Goal: Navigation & Orientation: Find specific page/section

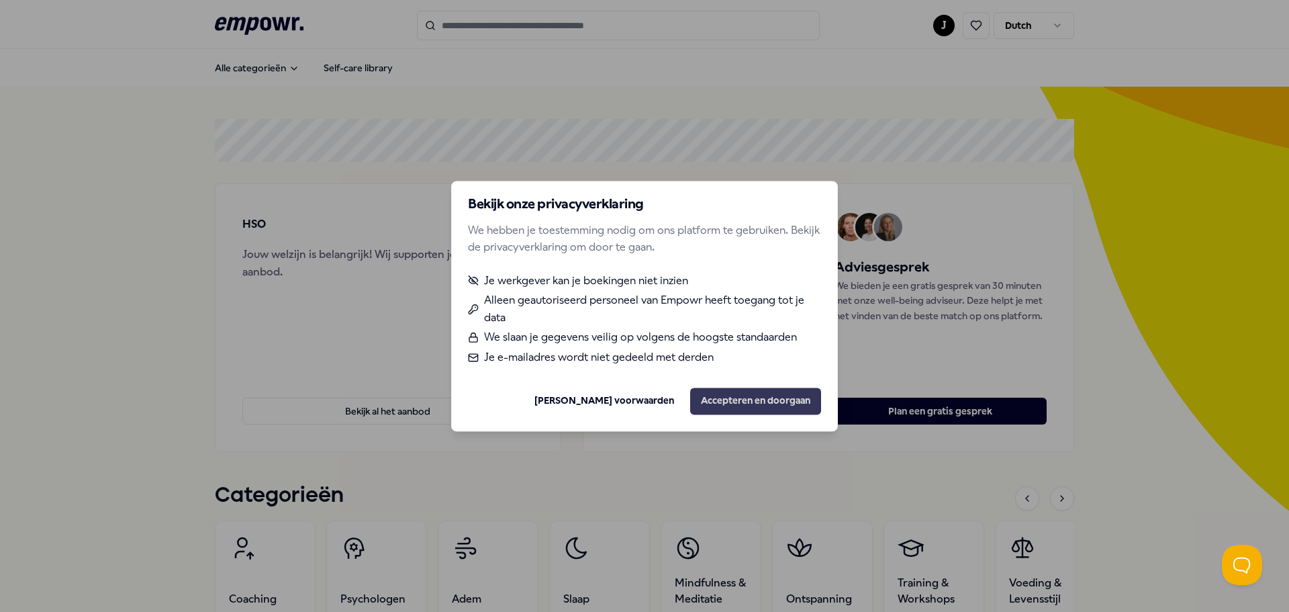
click at [752, 403] on button "Accepteren en doorgaan" at bounding box center [755, 400] width 131 height 27
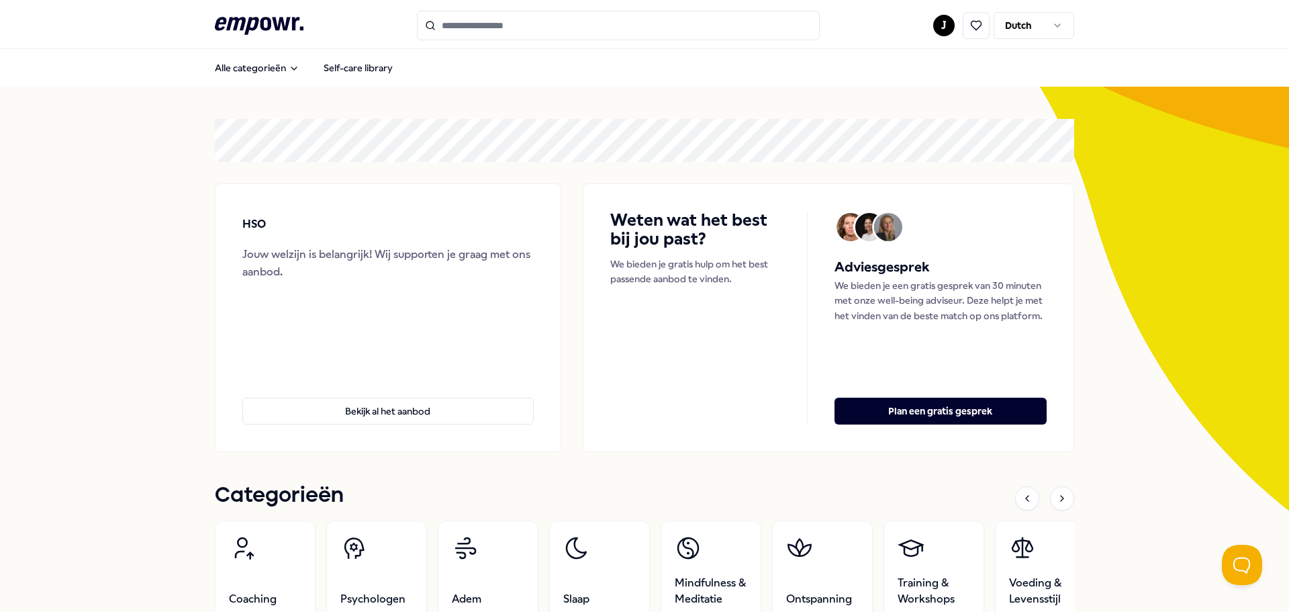
scroll to position [67, 0]
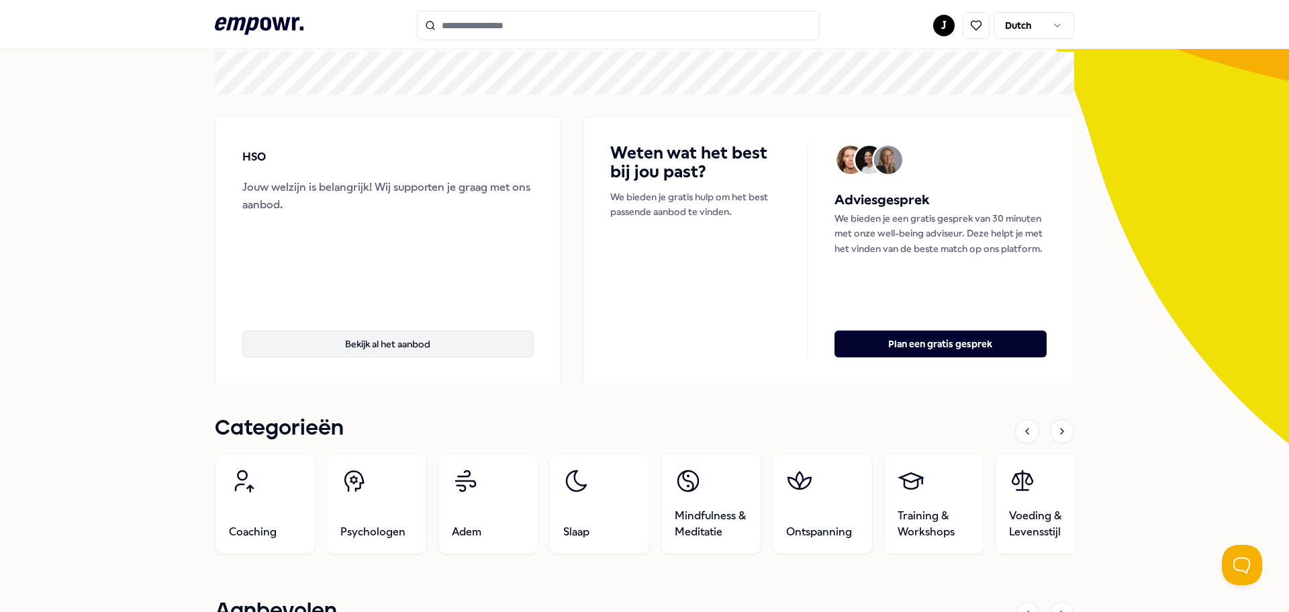
click at [384, 337] on button "Bekijk al het aanbod" at bounding box center [387, 343] width 291 height 27
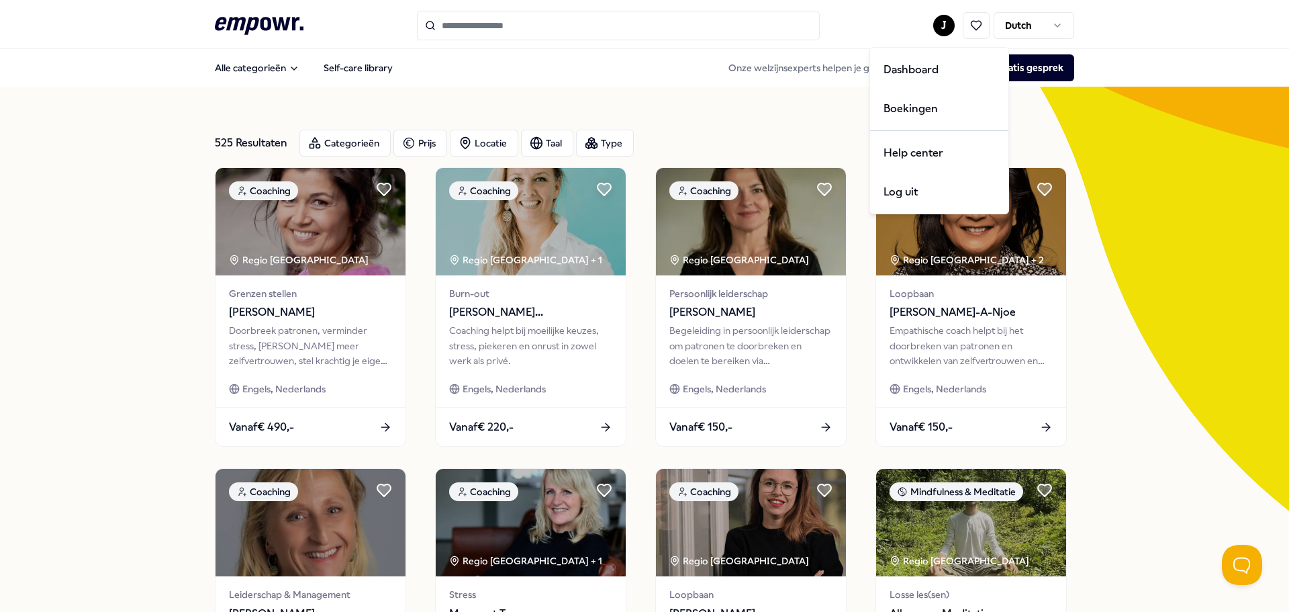
click at [938, 28] on html ".empowr-logo_svg__cls-1{fill:#03032f} J Dutch Alle categorieën Self-care librar…" at bounding box center [644, 306] width 1289 height 612
click at [909, 68] on div "Dashboard" at bounding box center [939, 69] width 133 height 39
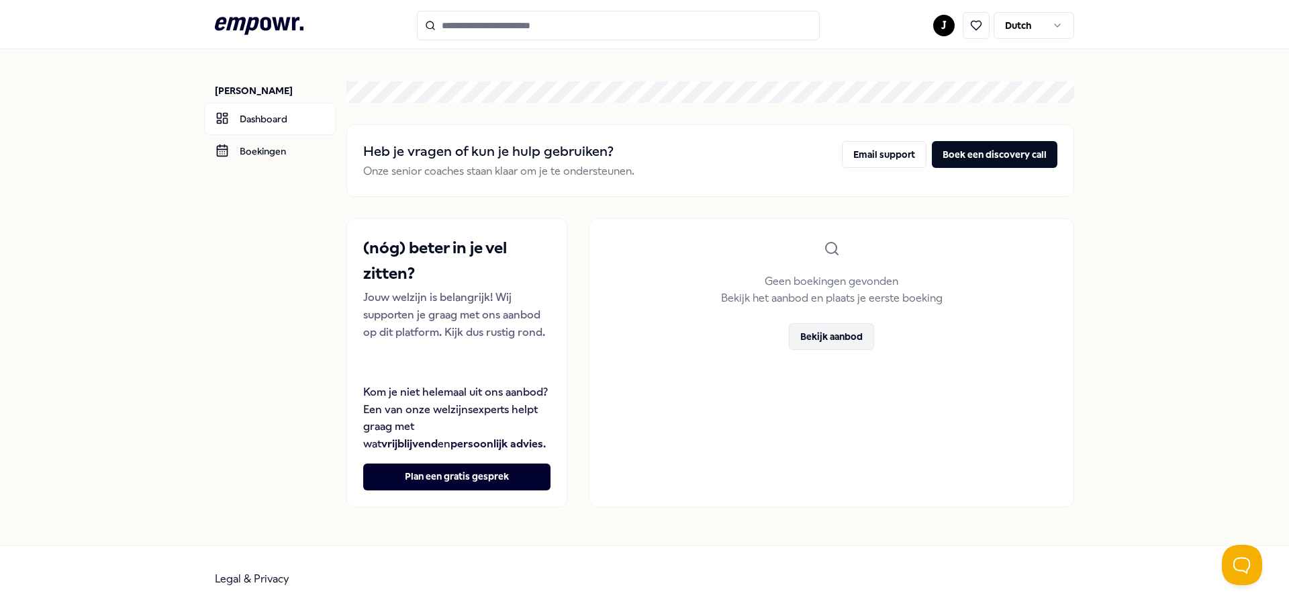
click at [830, 341] on button "Bekijk aanbod" at bounding box center [831, 336] width 85 height 27
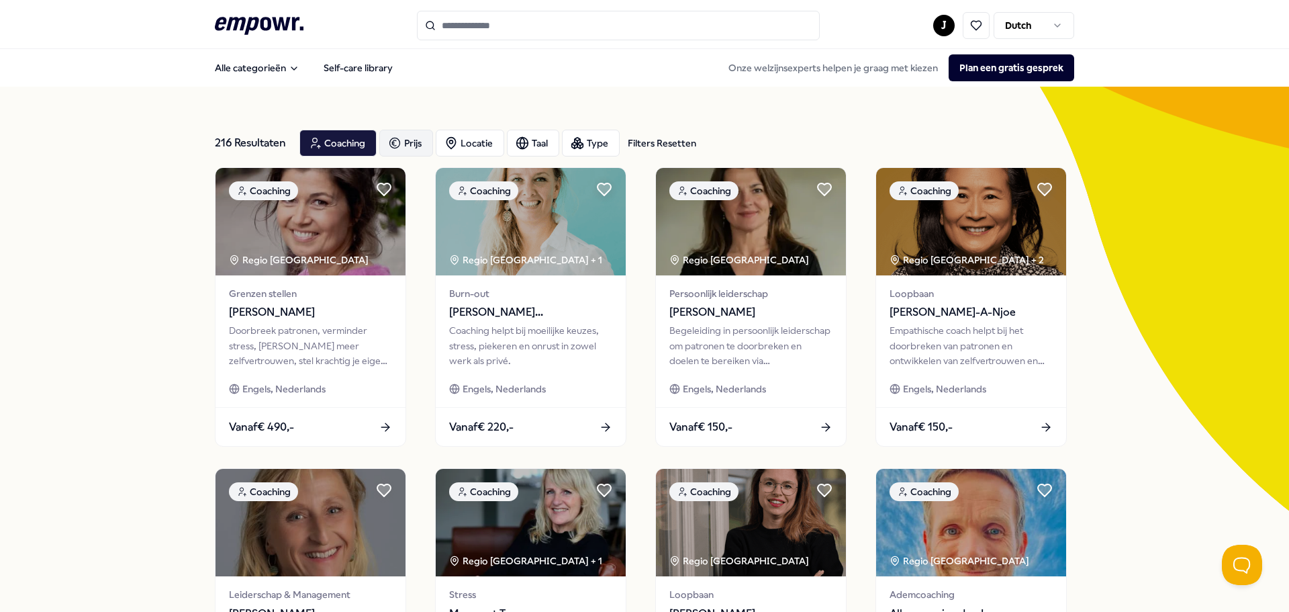
click at [409, 149] on div "Prijs" at bounding box center [406, 143] width 54 height 27
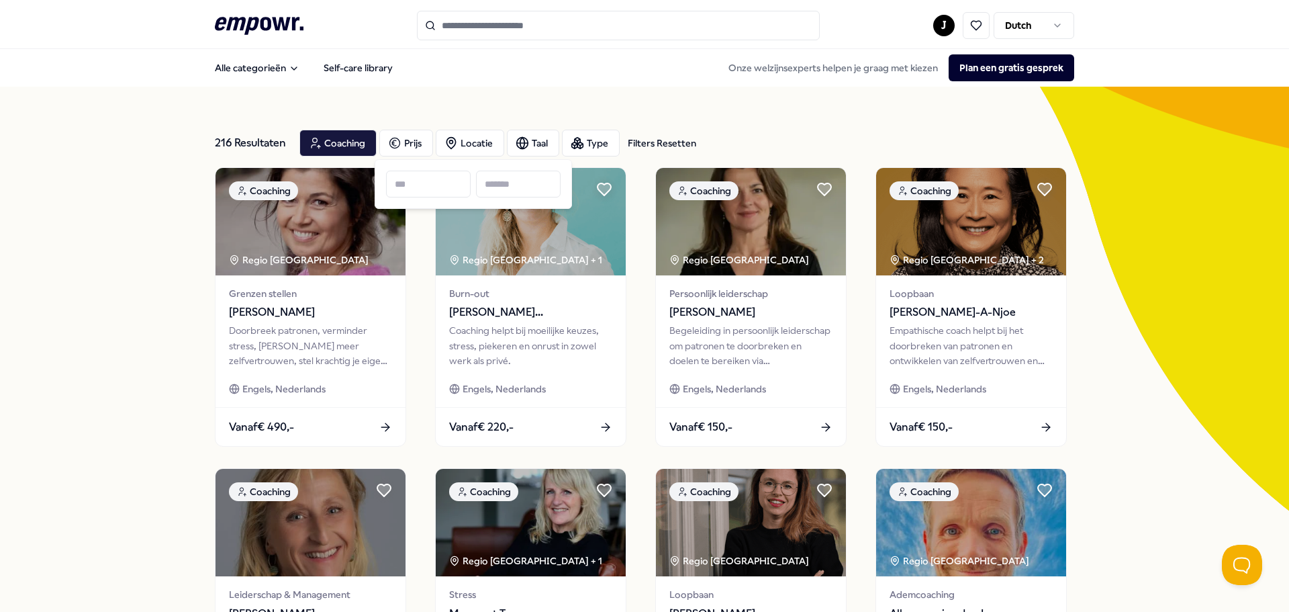
click at [431, 190] on input at bounding box center [428, 184] width 85 height 27
click at [511, 183] on input at bounding box center [518, 184] width 85 height 27
type input "*"
click at [271, 89] on div "216 Resultaten Filters Resetten Coaching Prijs Locatie Taal Type Filters Resett…" at bounding box center [644, 611] width 859 height 1048
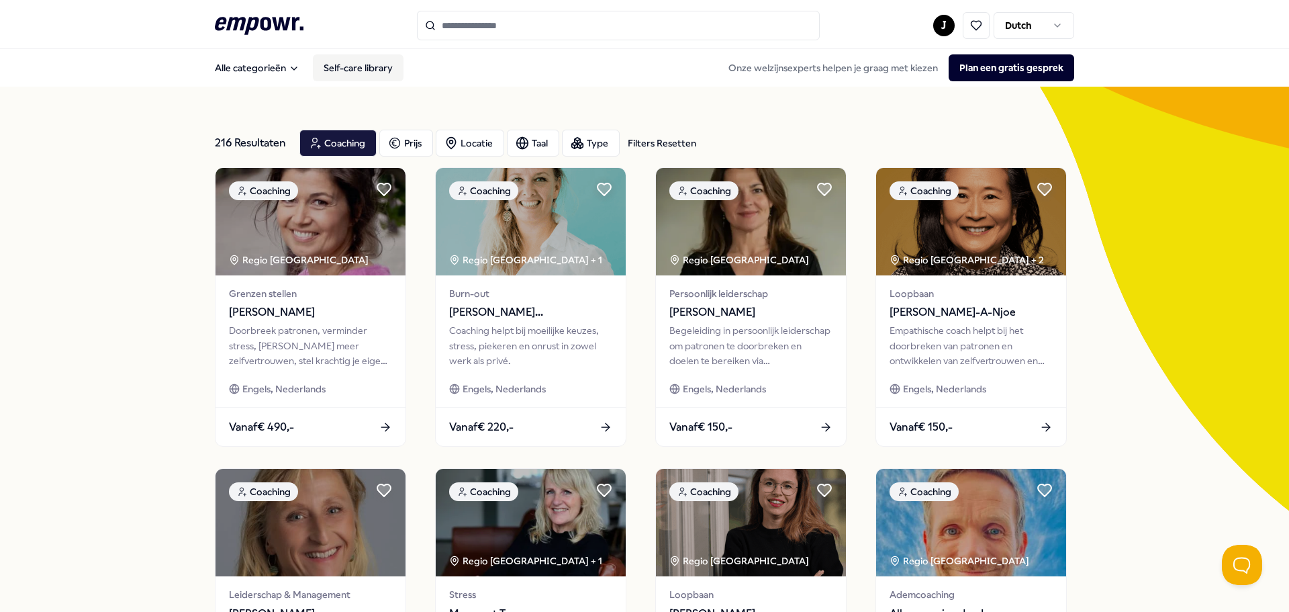
click at [355, 69] on link "Self-care library" at bounding box center [358, 67] width 91 height 27
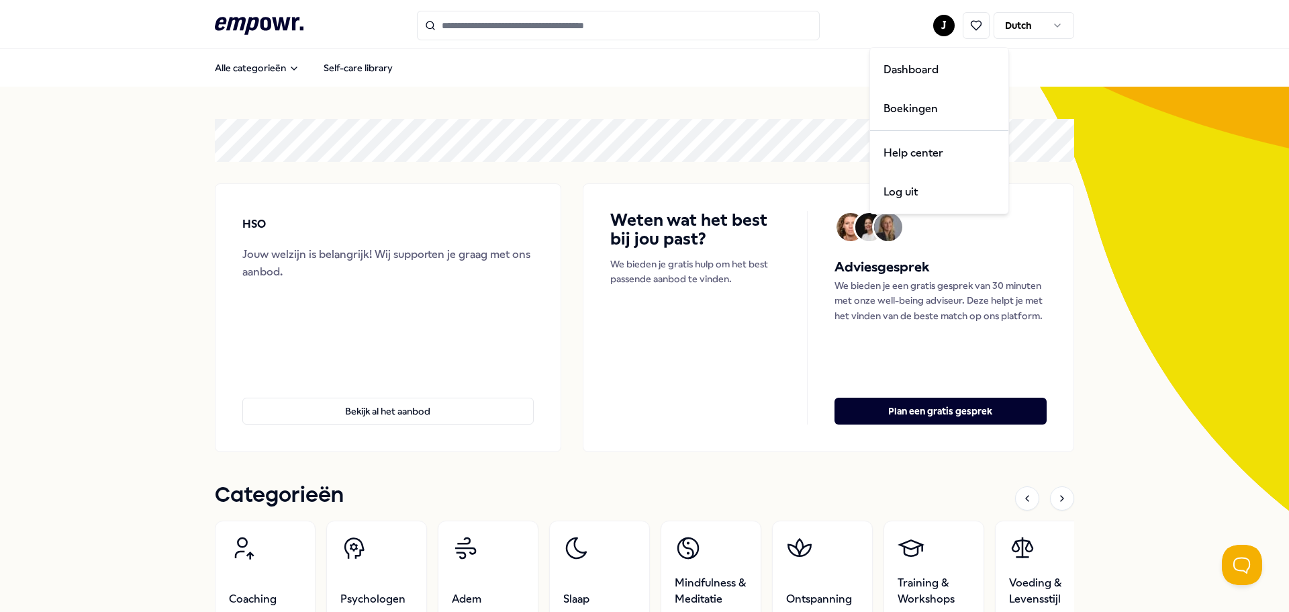
click at [932, 27] on html ".empowr-logo_svg__cls-1{fill:#03032f} J Dutch Alle categorieën Self-care librar…" at bounding box center [644, 306] width 1289 height 612
click at [1041, 29] on html ".empowr-logo_svg__cls-1{fill:#03032f} J Dutch Alle categorieën Self-care librar…" at bounding box center [644, 306] width 1289 height 612
click at [1058, 26] on html ".empowr-logo_svg__cls-1{fill:#03032f} J Dutch Alle categorieën Self-care librar…" at bounding box center [644, 306] width 1289 height 612
click at [1115, 29] on html ".empowr-logo_svg__cls-1{fill:#03032f} J Dutch Alle categorieën Self-care librar…" at bounding box center [644, 306] width 1289 height 612
click at [970, 23] on icon at bounding box center [976, 25] width 12 height 12
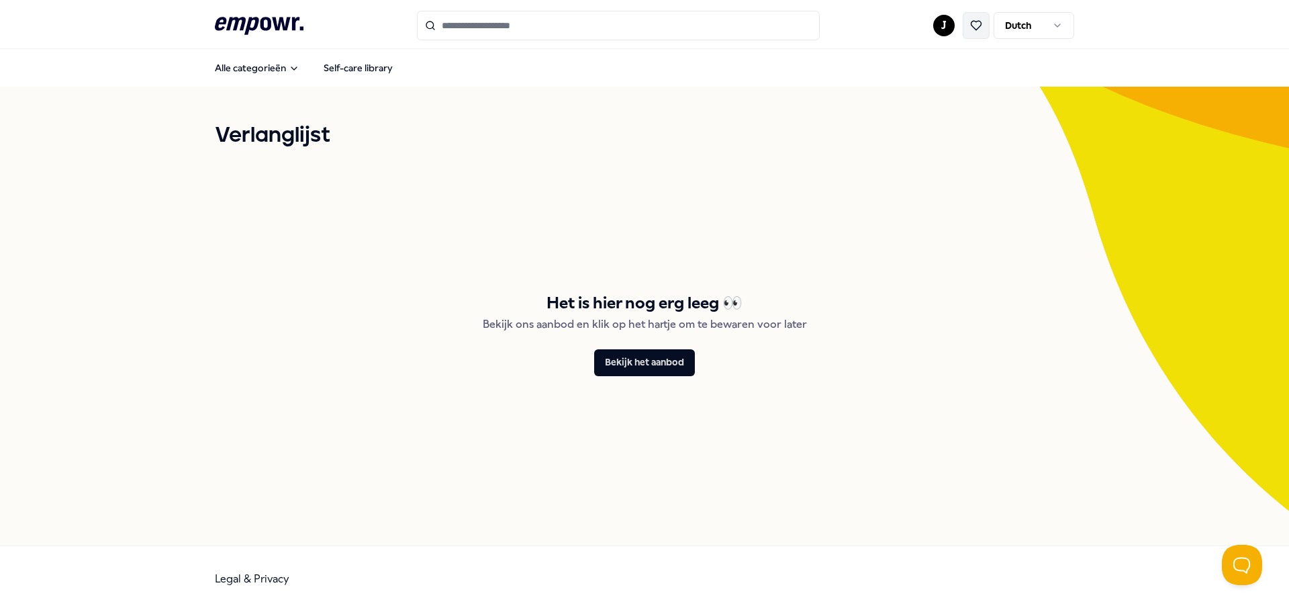
click at [973, 32] on button at bounding box center [976, 25] width 27 height 27
click at [942, 23] on html ".empowr-logo_svg__cls-1{fill:#03032f} J Dutch Alle categorieën Self-care librar…" at bounding box center [644, 306] width 1289 height 612
click at [916, 73] on div "Dashboard" at bounding box center [943, 69] width 133 height 39
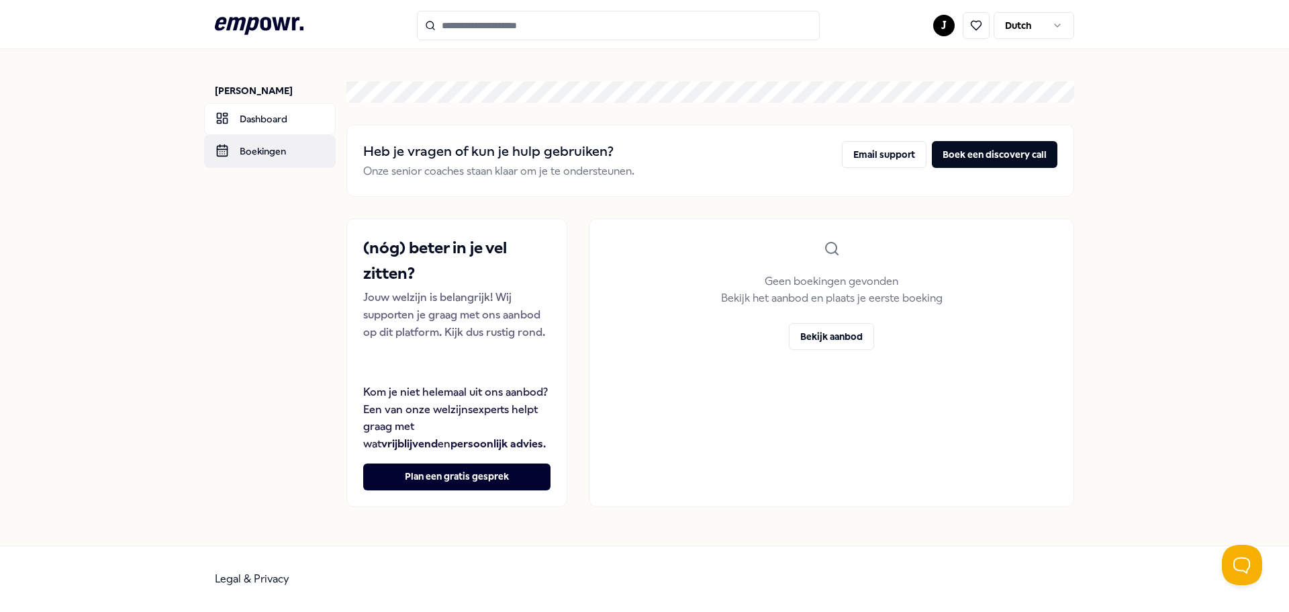
click at [263, 156] on link "Boekingen" at bounding box center [270, 151] width 132 height 32
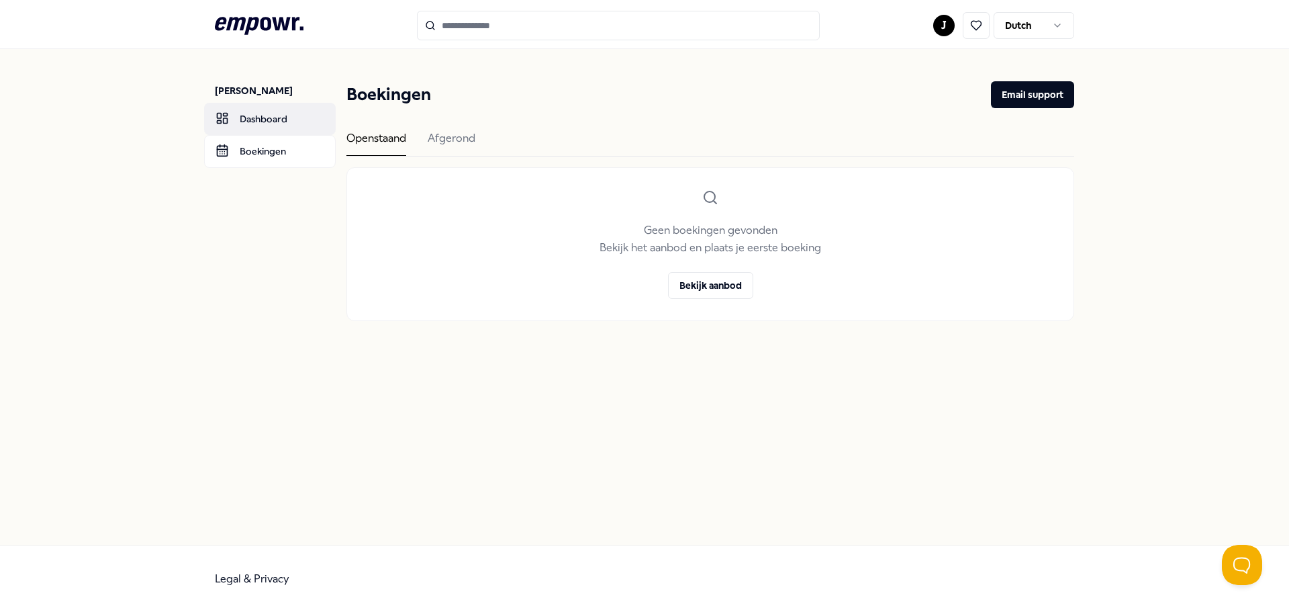
click at [253, 117] on link "Dashboard" at bounding box center [270, 119] width 132 height 32
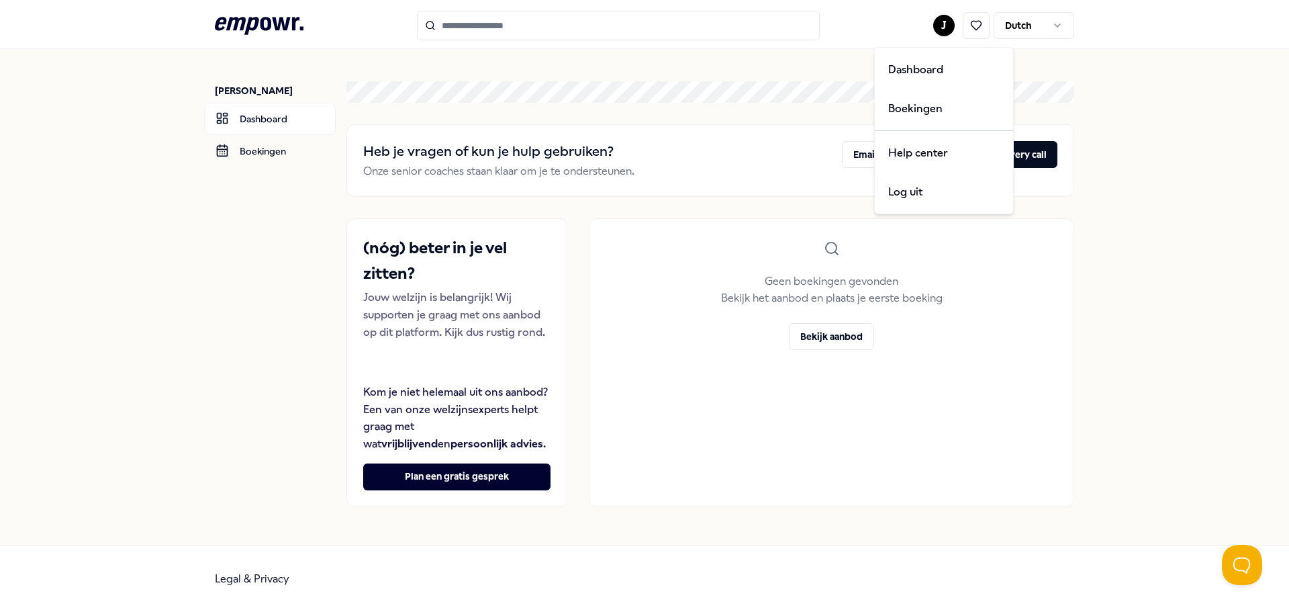
click at [940, 32] on html ".empowr-logo_svg__cls-1{fill:#03032f} J Dutch James Tans Dashboard Boekingen He…" at bounding box center [644, 306] width 1289 height 612
click at [910, 194] on div "Log uit" at bounding box center [943, 192] width 133 height 39
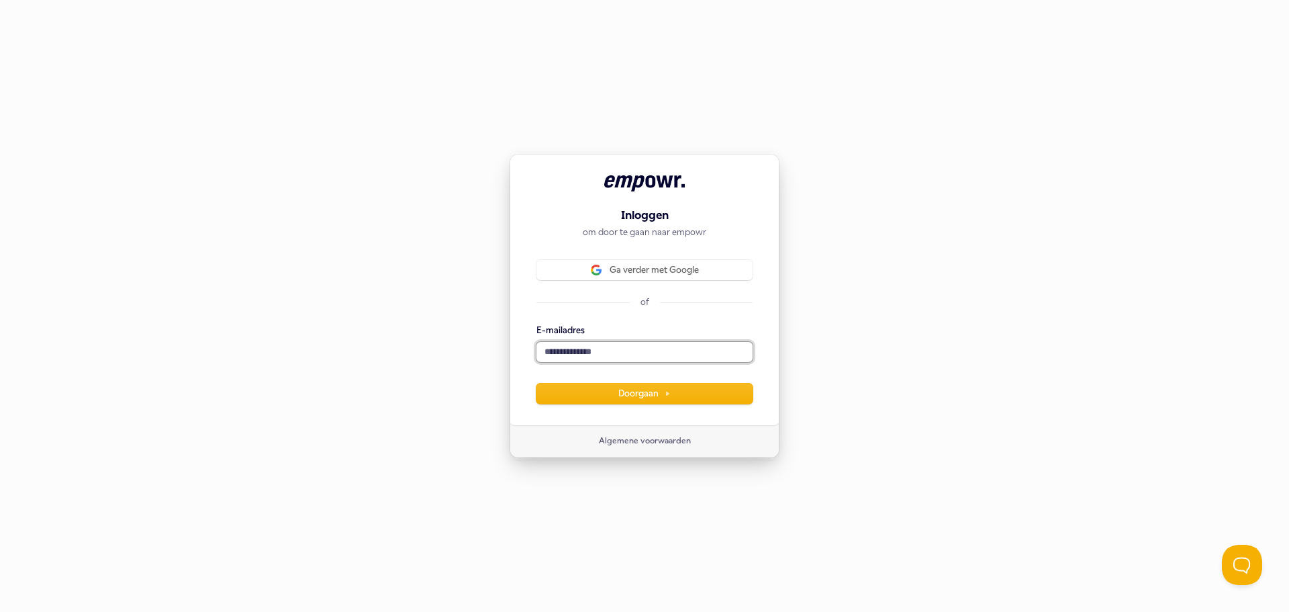
click at [647, 353] on input "E-mailadres" at bounding box center [644, 352] width 216 height 20
click at [570, 373] on form "E-mailadres Doorgaan" at bounding box center [644, 363] width 216 height 79
click at [626, 358] on input "E-mailadres" at bounding box center [644, 352] width 216 height 20
